Goal: Check status: Check status

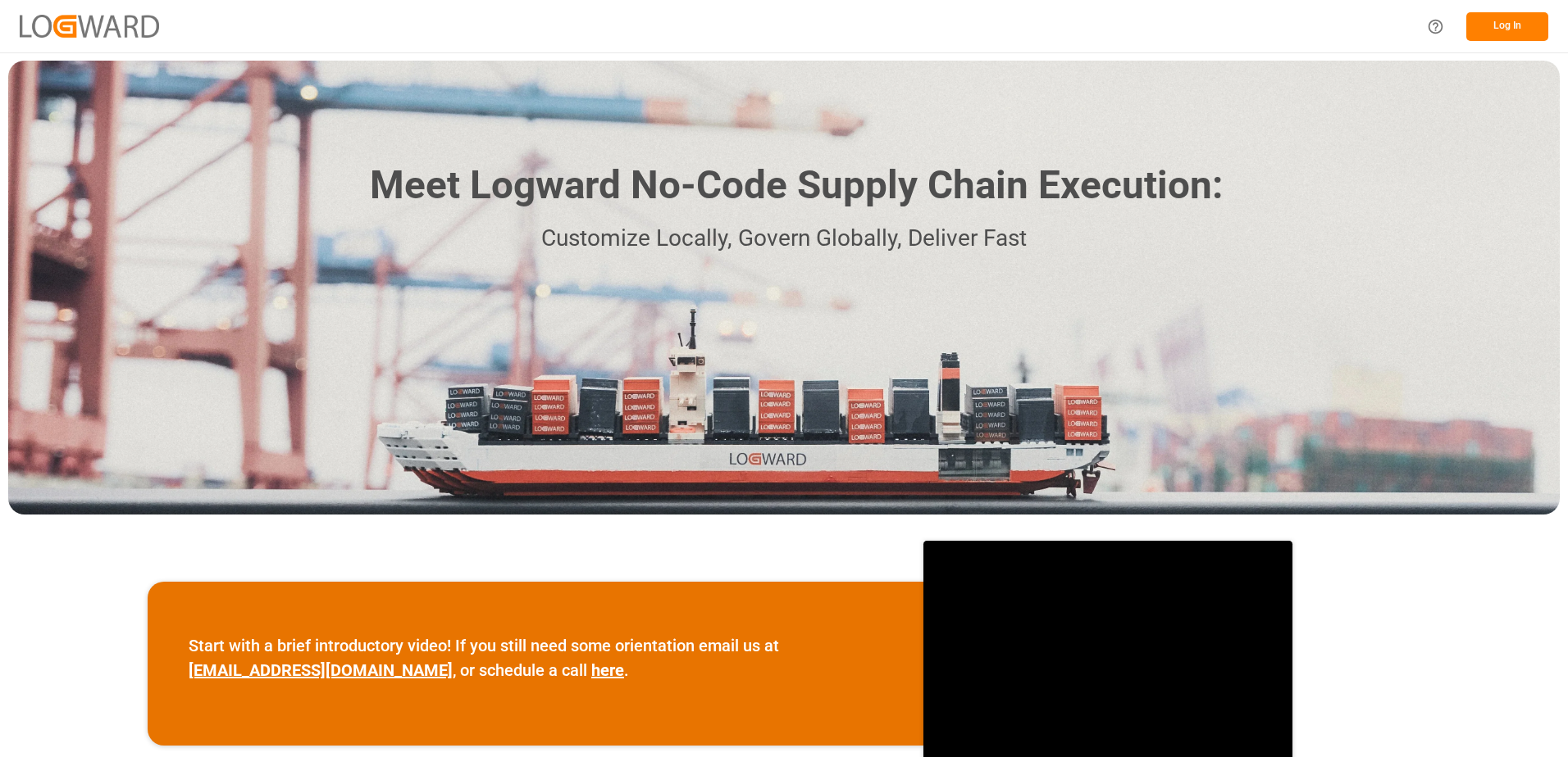
click at [540, 30] on button "Log In" at bounding box center [1507, 26] width 82 height 29
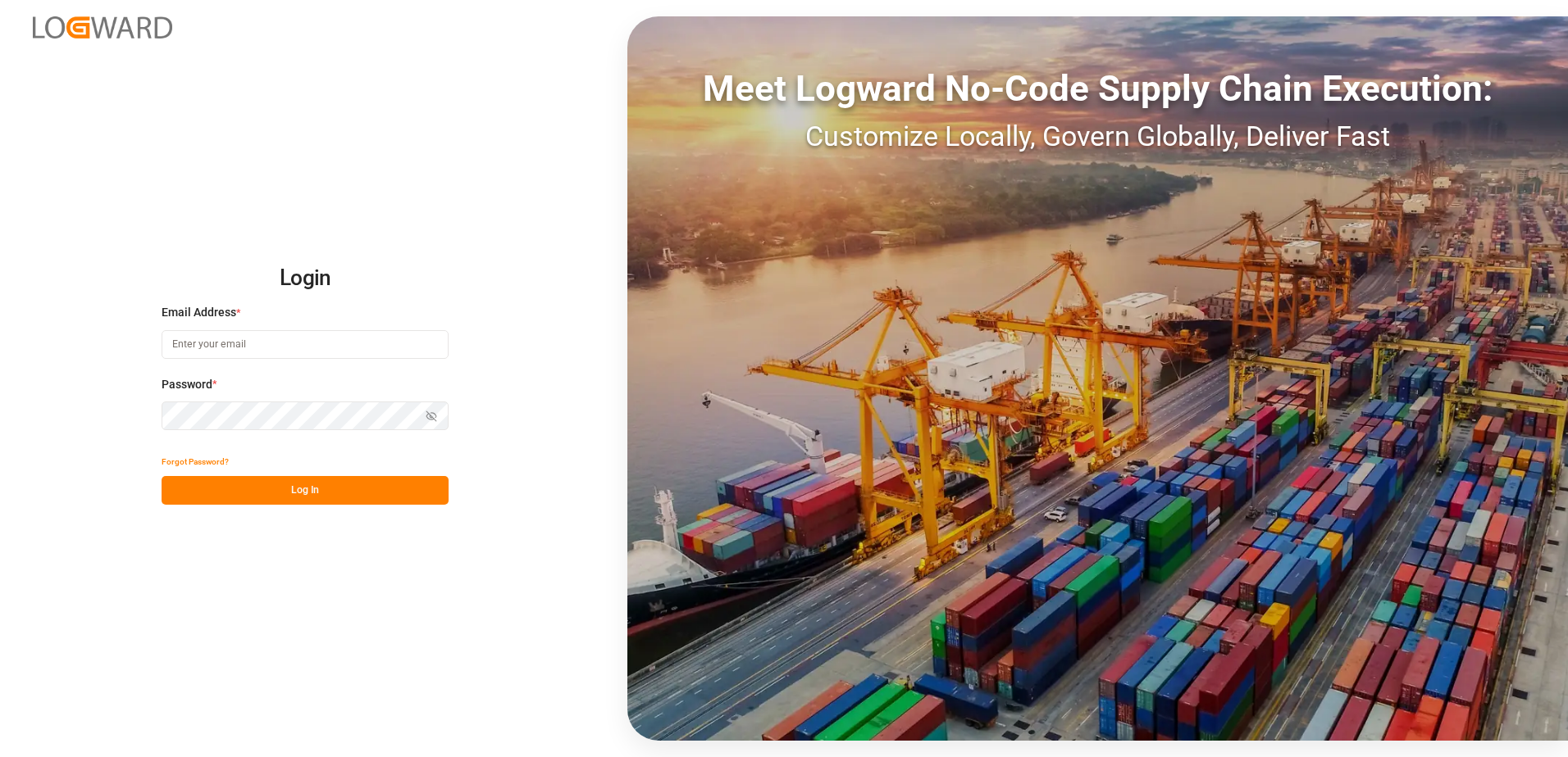
type input "[EMAIL_ADDRESS][DOMAIN_NAME]"
click at [281, 439] on button "Log In" at bounding box center [305, 490] width 287 height 29
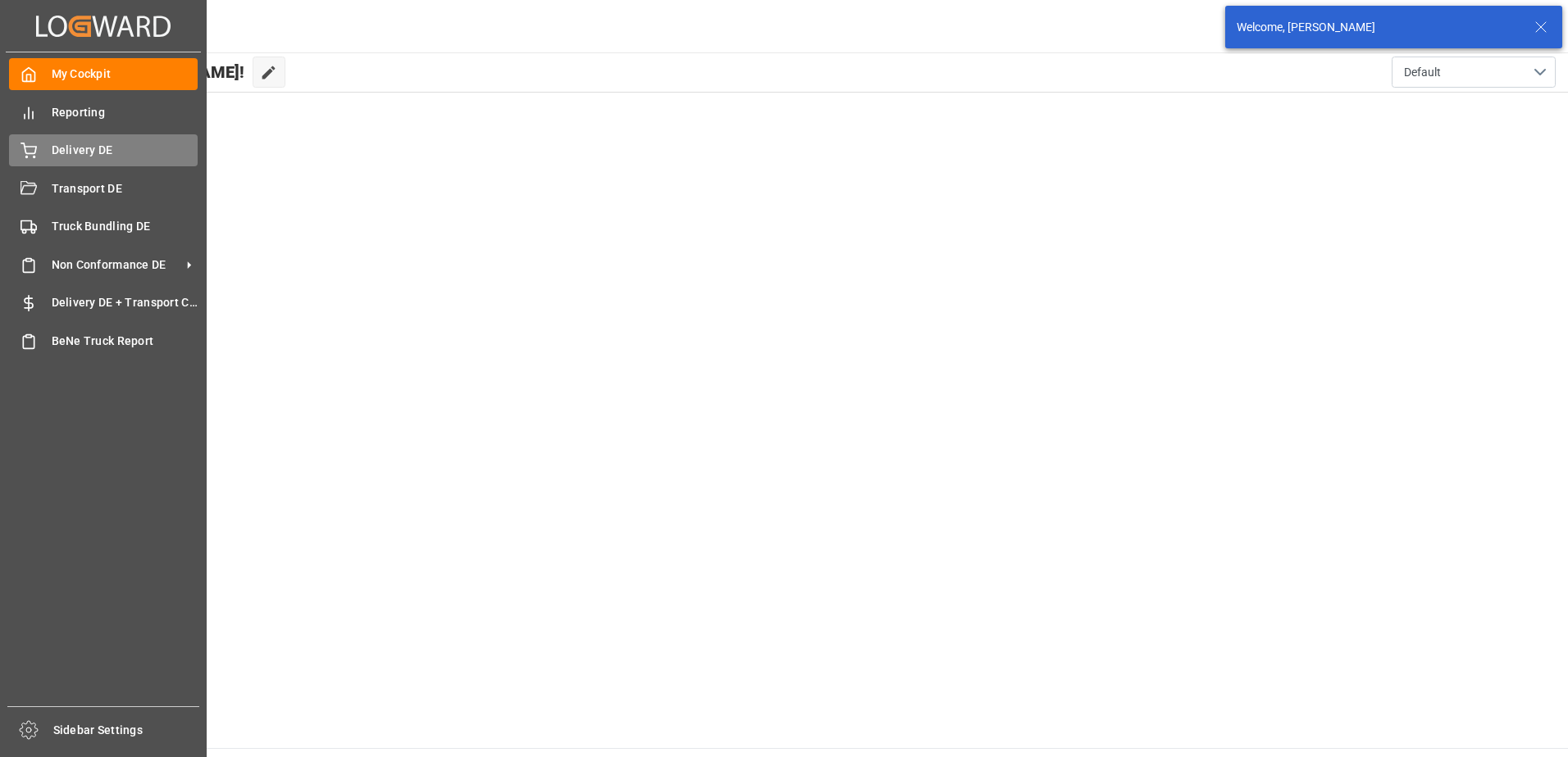
click at [35, 151] on icon at bounding box center [29, 150] width 17 height 17
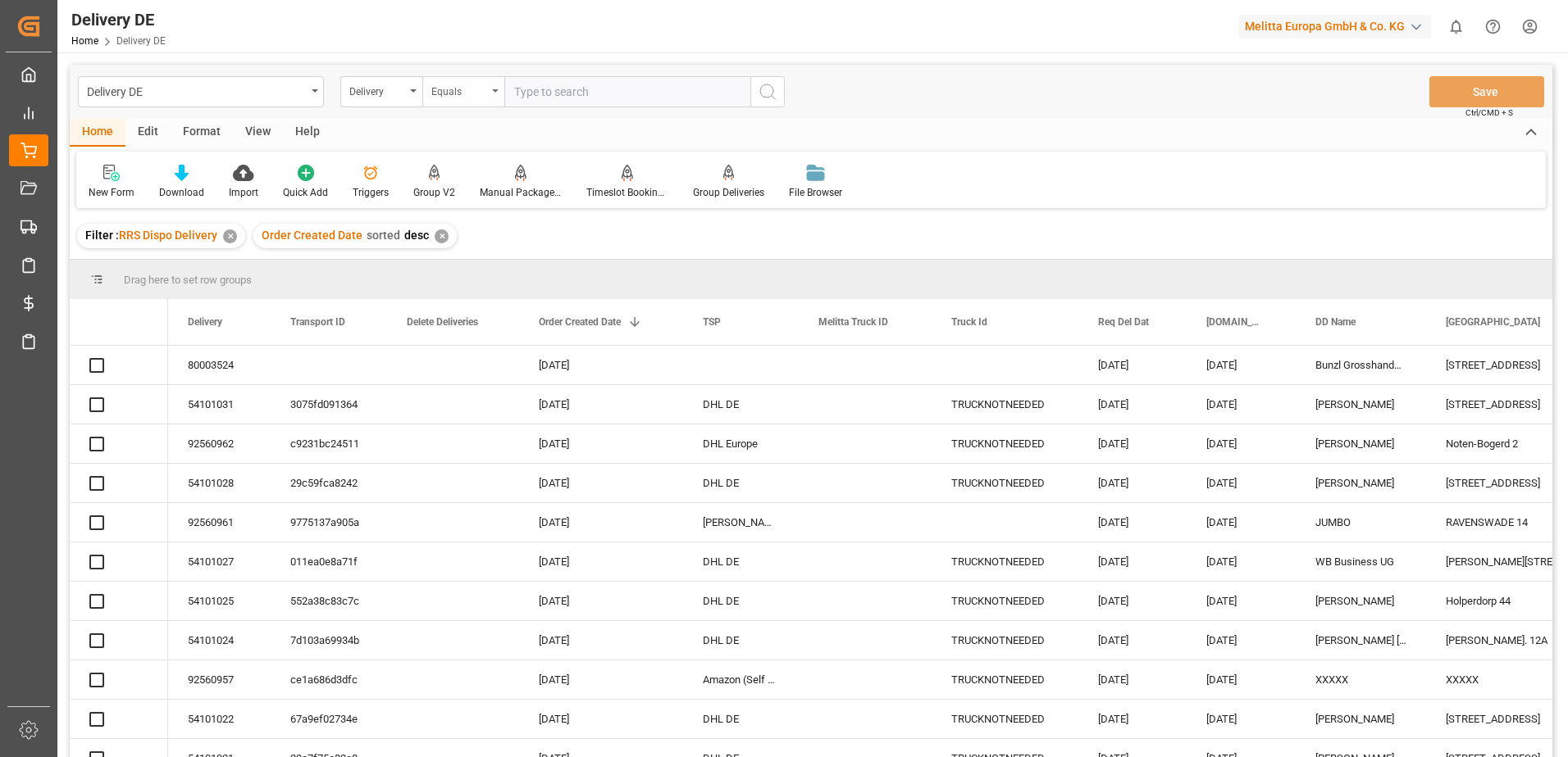
click at [495, 94] on div "Equals" at bounding box center [464, 92] width 82 height 31
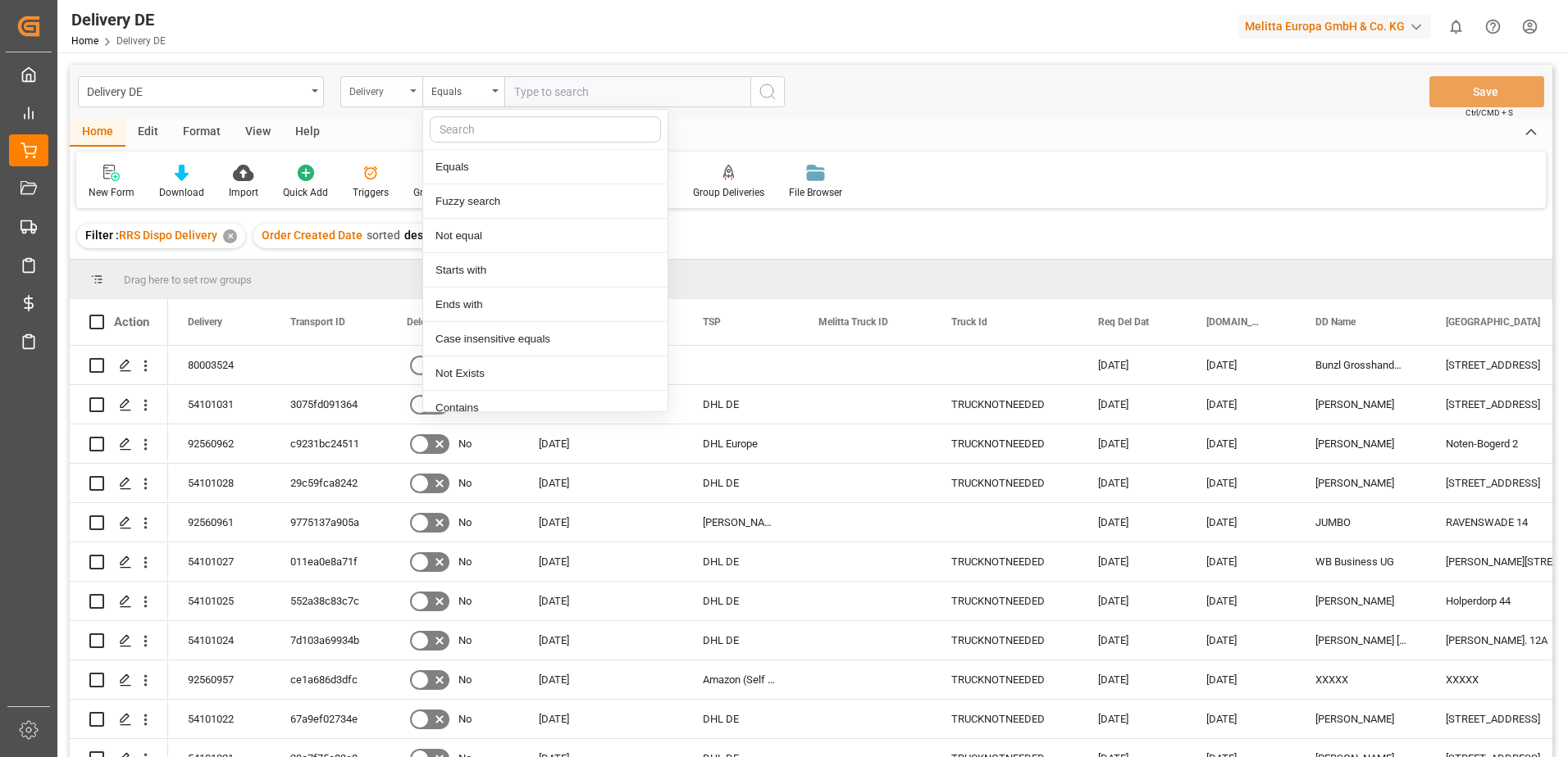
click at [414, 96] on div "Delivery" at bounding box center [381, 92] width 82 height 31
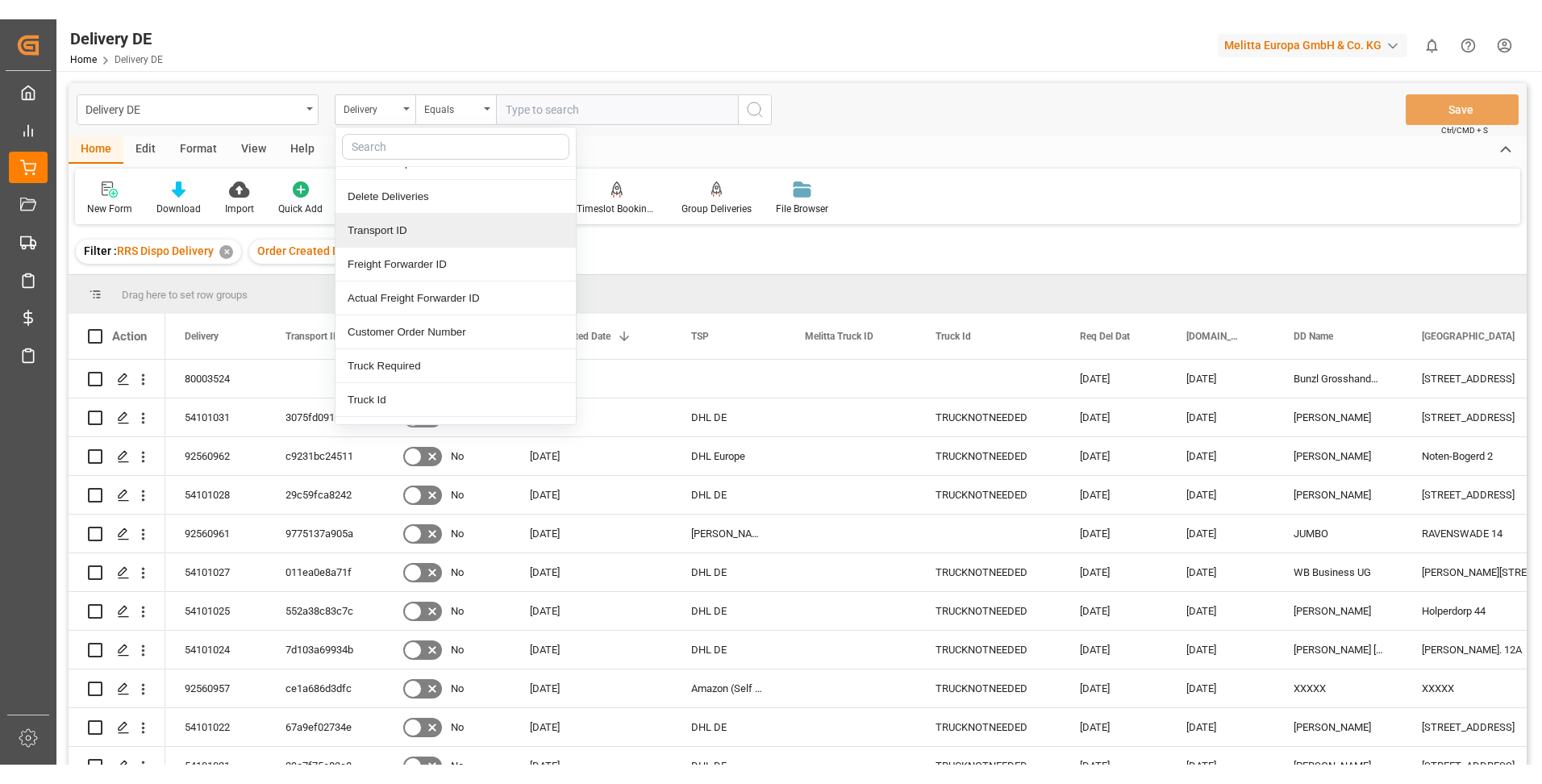
scroll to position [80, 0]
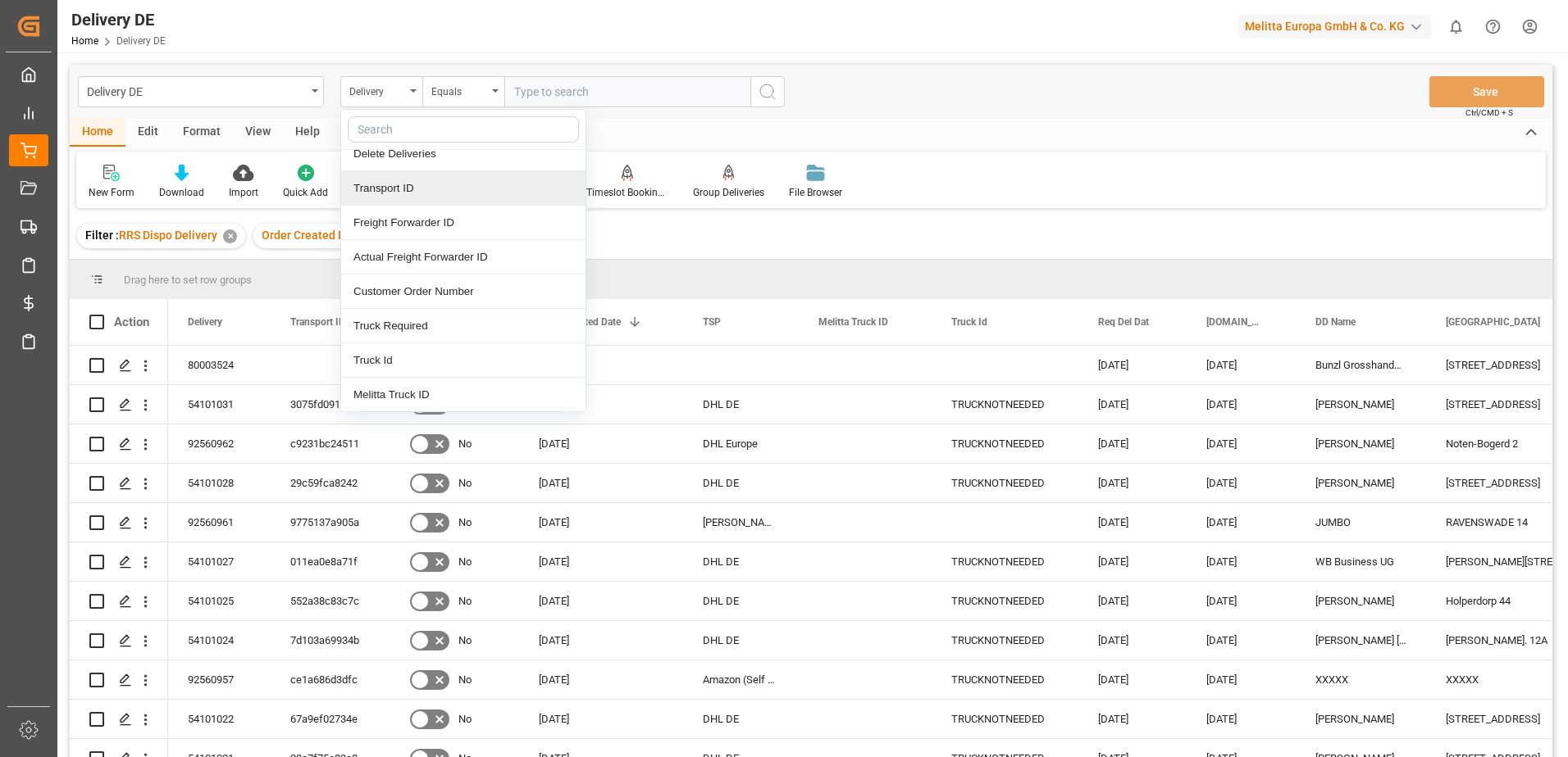
click at [394, 186] on div "Transport ID" at bounding box center [463, 189] width 244 height 35
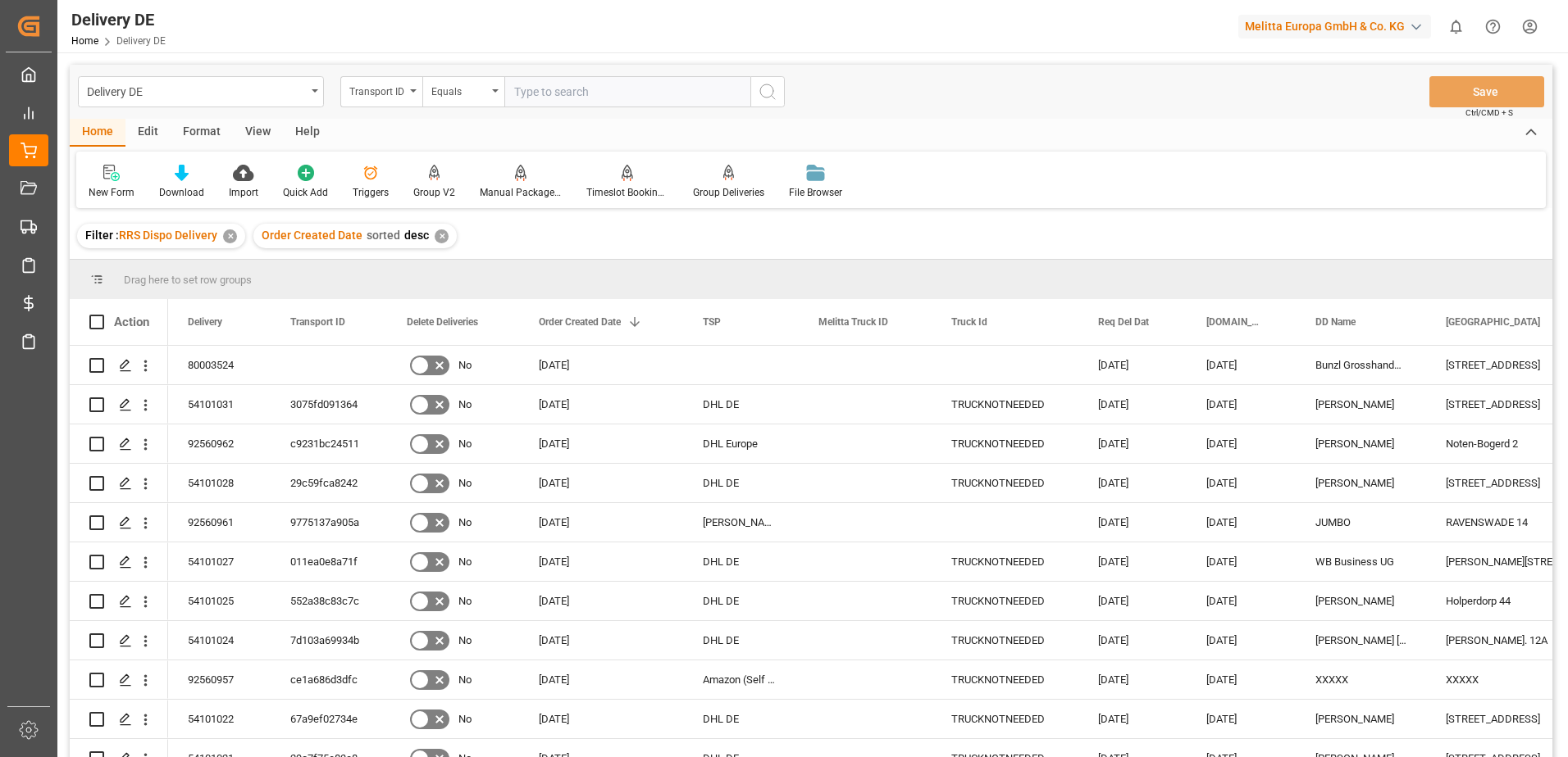
click at [523, 86] on input "text" at bounding box center [627, 92] width 246 height 31
click at [540, 89] on input "text" at bounding box center [627, 92] width 246 height 31
paste input "92ce4228d2be"
type input "92ce4228d2be"
click at [540, 94] on icon "search button" at bounding box center [767, 91] width 20 height 20
